Goal: Information Seeking & Learning: Learn about a topic

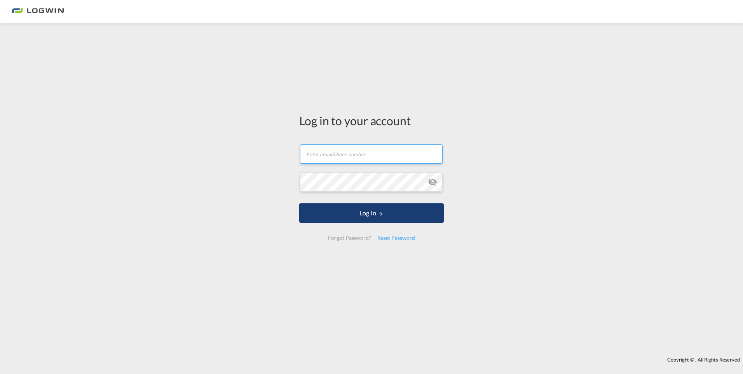
type input "[PERSON_NAME][EMAIL_ADDRESS][DOMAIN_NAME]"
click at [333, 215] on button "Log In" at bounding box center [371, 212] width 145 height 19
